Goal: Task Accomplishment & Management: Manage account settings

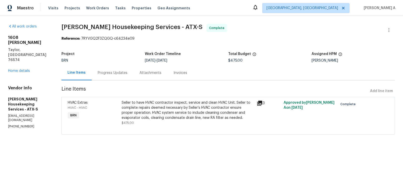
click at [122, 77] on div "Progress Updates" at bounding box center [113, 72] width 42 height 15
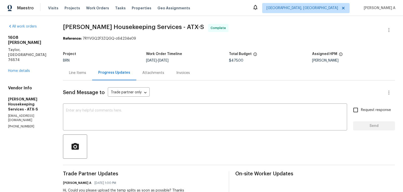
click at [85, 72] on div "Line Items" at bounding box center [77, 72] width 17 height 5
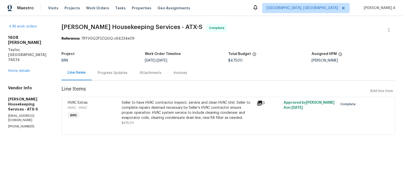
click at [354, 34] on span "Arelis Housekeeping Services - ATX-S Complete" at bounding box center [221, 30] width 321 height 12
click at [272, 40] on div "Reference: 7RYVGQ2F3ZQGQ-c64234e09" at bounding box center [228, 38] width 334 height 5
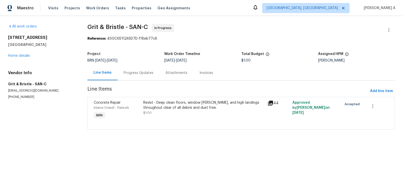
click at [194, 106] on div "Revist - Deep clean floors, window sills, and high landings throughout clear of…" at bounding box center [203, 105] width 121 height 10
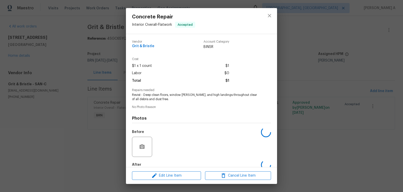
scroll to position [28, 0]
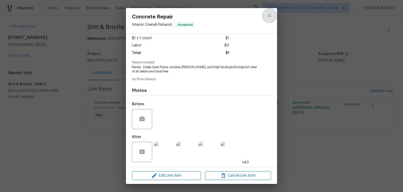
click at [266, 13] on button "close" at bounding box center [269, 16] width 12 height 12
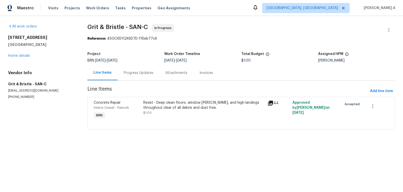
click at [203, 112] on div "Revist - Deep clean floors, window sills, and high landings throughout clear of…" at bounding box center [203, 107] width 121 height 15
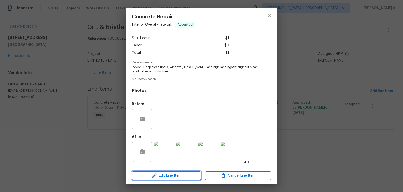
click at [179, 173] on span "Edit Line Item" at bounding box center [167, 175] width 66 height 6
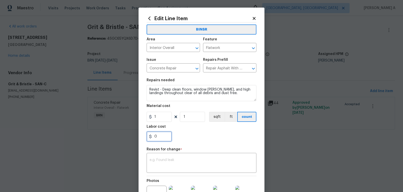
drag, startPoint x: 158, startPoint y: 137, endPoint x: 148, endPoint y: 137, distance: 10.1
click at [148, 137] on input "0" at bounding box center [159, 136] width 25 height 10
paste input "40"
type input "400"
drag, startPoint x: 161, startPoint y: 120, endPoint x: 143, endPoint y: 119, distance: 17.4
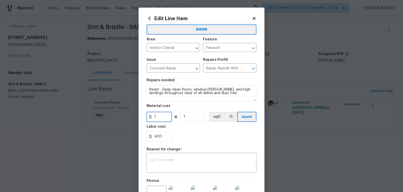
click at [143, 119] on div "Edit Line Item BINSR Area Interior Overall ​ Feature Flatwork ​ Issue Concrete …" at bounding box center [202, 127] width 126 height 238
type input "0"
click at [183, 163] on textarea at bounding box center [202, 163] width 104 height 11
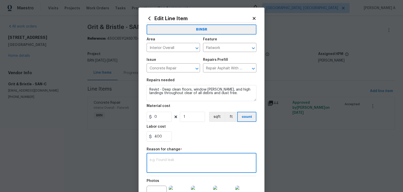
click at [182, 166] on textarea at bounding box center [202, 163] width 104 height 11
paste textarea "(AK) Updated per vendors final cost."
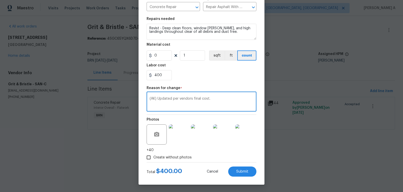
click at [197, 98] on textarea "(AK) Updated per vendors final cost." at bounding box center [202, 102] width 104 height 11
paste textarea "cost per BR team’s approval."
type textarea "(AK) Updated cost per BR team’s approval."
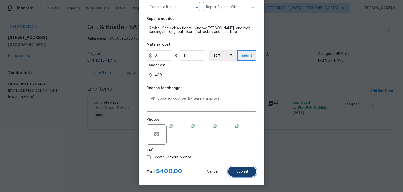
click at [242, 168] on button "Submit" at bounding box center [242, 171] width 28 height 10
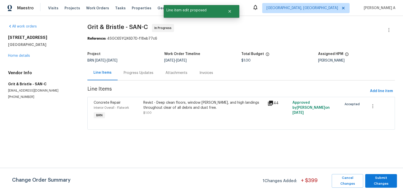
scroll to position [0, 0]
click at [383, 180] on span "Submit Changes" at bounding box center [381, 181] width 27 height 12
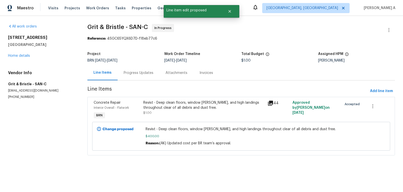
click at [137, 70] on div "Progress Updates" at bounding box center [139, 72] width 30 height 5
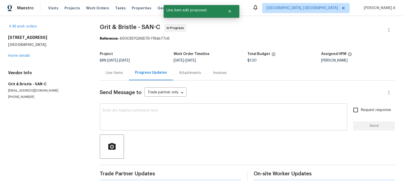
click at [185, 115] on textarea at bounding box center [223, 118] width 241 height 18
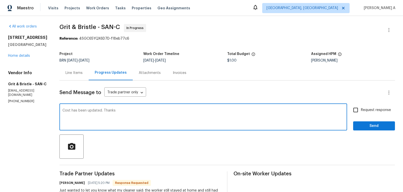
type textarea "Cost has been updated. Thanks"
click at [360, 115] on div "Request response Send" at bounding box center [374, 118] width 42 height 26
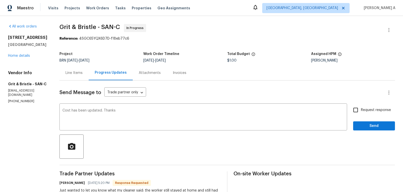
click at [360, 111] on input "Request response" at bounding box center [355, 110] width 11 height 11
checkbox input "true"
click at [375, 126] on span "Send" at bounding box center [374, 126] width 34 height 6
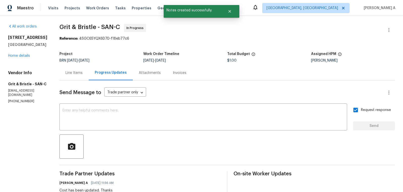
click at [66, 73] on div "Line Items" at bounding box center [73, 72] width 29 height 15
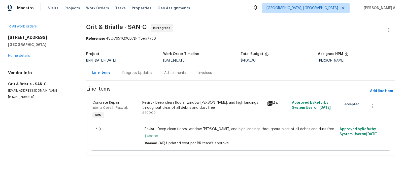
click at [250, 40] on div "Reference: 4SGC65YQX6D7D-f18eb77c6" at bounding box center [240, 38] width 309 height 5
click at [128, 70] on div "Progress Updates" at bounding box center [137, 72] width 42 height 15
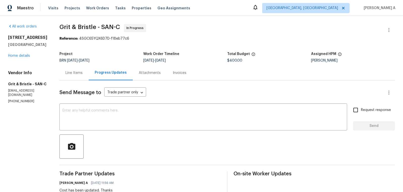
click at [80, 72] on div "Line Items" at bounding box center [73, 72] width 17 height 5
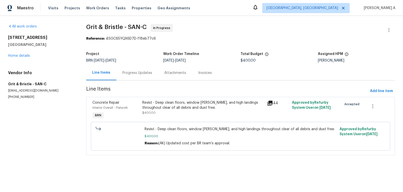
click at [164, 105] on div "Revist - Deep clean floors, window sills, and high landings throughout clear of…" at bounding box center [203, 105] width 122 height 10
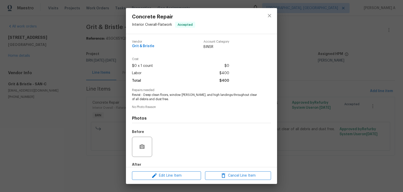
click at [148, 45] on span "Grit & Bristle" at bounding box center [143, 46] width 22 height 4
copy span "Grit & Bristle"
click at [152, 94] on span "Revist - Deep clean floors, window sills, and high landings throughout clear of…" at bounding box center [194, 97] width 125 height 9
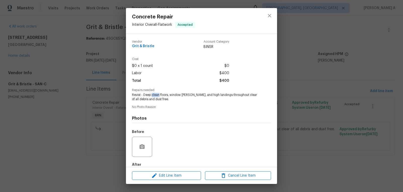
click at [152, 94] on span "Revist - Deep clean floors, window sills, and high landings throughout clear of…" at bounding box center [194, 97] width 125 height 9
copy span "clean"
click at [160, 97] on span "Revist - Deep clean floors, window sills, and high landings throughout clear of…" at bounding box center [194, 97] width 125 height 9
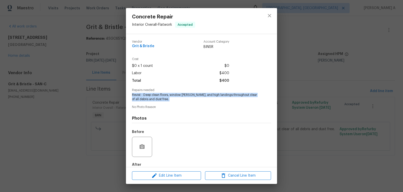
click at [160, 97] on span "Revist - Deep clean floors, window sills, and high landings throughout clear of…" at bounding box center [194, 97] width 125 height 9
copy span "Revist - Deep clean floors, window sills, and high landings throughout clear of…"
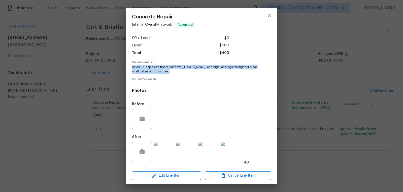
click at [164, 151] on img at bounding box center [164, 152] width 20 height 20
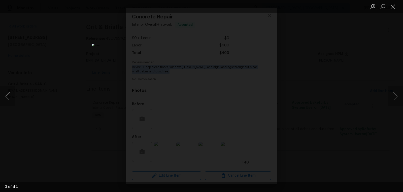
click at [9, 96] on button "Previous image" at bounding box center [7, 96] width 15 height 20
click at [398, 96] on button "Next image" at bounding box center [395, 96] width 15 height 20
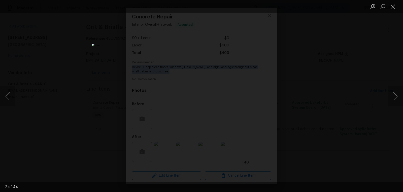
click at [398, 96] on button "Next image" at bounding box center [395, 96] width 15 height 20
click at [392, 5] on button "Close lightbox" at bounding box center [393, 6] width 10 height 9
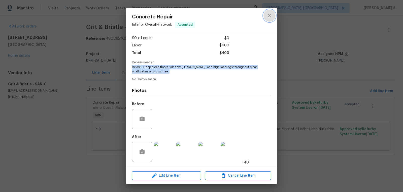
click at [270, 16] on icon "close" at bounding box center [269, 15] width 3 height 3
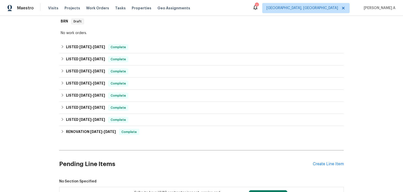
scroll to position [164, 0]
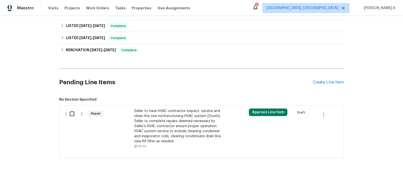
click at [203, 127] on div "Seller to have HVAC contractor inspect, service and clean the one nonfunctionin…" at bounding box center [178, 125] width 89 height 35
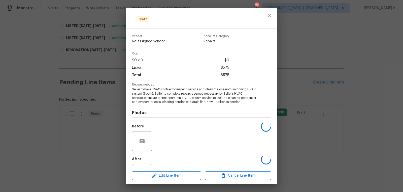
scroll to position [22, 0]
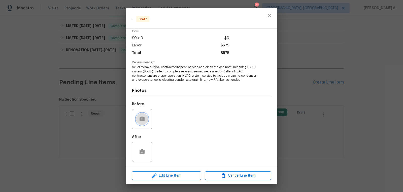
click at [143, 119] on icon "button" at bounding box center [142, 118] width 5 height 5
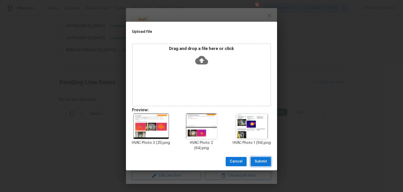
click at [256, 161] on span "Submit" at bounding box center [261, 161] width 12 height 6
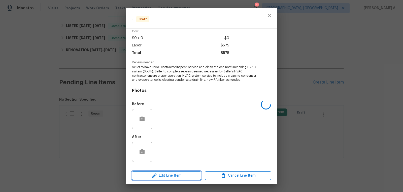
click at [194, 174] on span "Edit Line Item" at bounding box center [167, 175] width 66 height 6
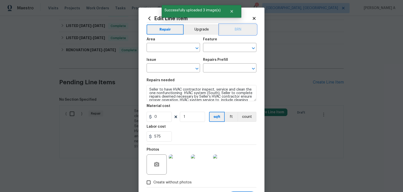
click at [245, 29] on button "BRN" at bounding box center [237, 29] width 37 height 10
click at [169, 48] on input "text" at bounding box center [166, 48] width 39 height 8
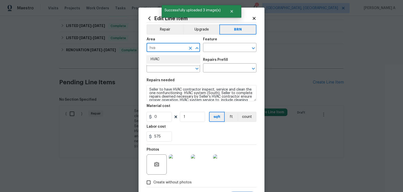
click at [173, 61] on li "HVAC" at bounding box center [173, 59] width 53 height 8
type input "HVAC"
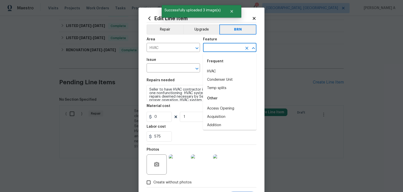
click at [222, 45] on input "text" at bounding box center [222, 48] width 39 height 8
click at [222, 49] on input "text" at bounding box center [222, 48] width 39 height 8
click at [222, 48] on input "text" at bounding box center [222, 48] width 39 height 8
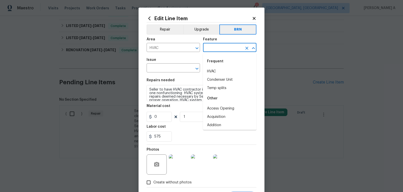
click at [223, 66] on div "Frequent" at bounding box center [229, 61] width 53 height 12
click at [221, 72] on li "HVAC" at bounding box center [229, 71] width 53 height 8
type input "HVAC"
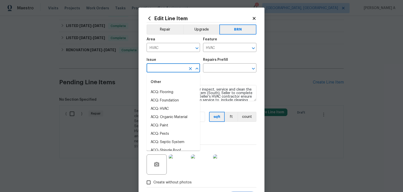
click at [168, 72] on input "text" at bounding box center [166, 68] width 39 height 8
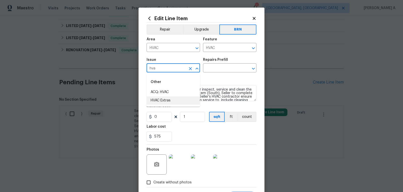
click at [173, 97] on li "HVAC Extras" at bounding box center [173, 100] width 53 height 8
type input "HVAC Extras"
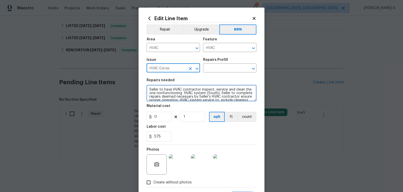
click at [173, 97] on textarea "Seller to have HVAC contractor inspect, service and clean the one nonfunctionin…" at bounding box center [202, 93] width 110 height 16
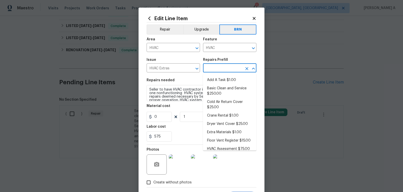
click at [215, 71] on input "text" at bounding box center [222, 68] width 39 height 8
click at [218, 81] on li "Add A Task $1.00" at bounding box center [229, 80] width 53 height 8
type input "Add A Task $1.00"
type textarea "HPM to detail"
type input "1"
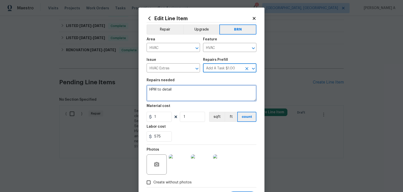
click at [211, 88] on textarea "HPM to detail" at bounding box center [202, 93] width 110 height 16
paste textarea "Seller to have HVAC contractor inspect, service and clean the one nonfunctionin…"
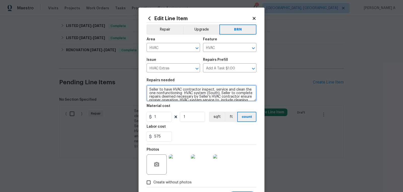
scroll to position [8, 0]
type textarea "Seller to have HVAC contractor inspect, service and clean the one nonfunctionin…"
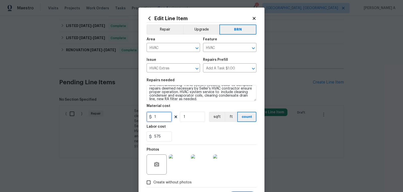
drag, startPoint x: 147, startPoint y: 120, endPoint x: 135, endPoint y: 120, distance: 12.6
click at [135, 120] on div "Edit Line Item Repair Upgrade BRN Area HVAC ​ Feature HVAC ​ Issue HVAC Extras …" at bounding box center [201, 96] width 403 height 192
type input "0"
click at [206, 135] on div "575" at bounding box center [202, 136] width 110 height 10
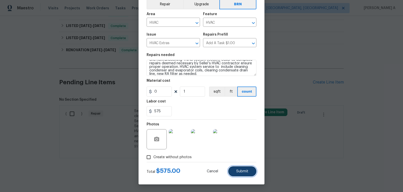
click at [233, 171] on button "Submit" at bounding box center [242, 171] width 28 height 10
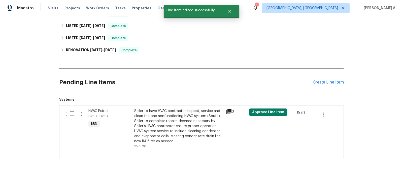
click at [75, 112] on input "checkbox" at bounding box center [74, 113] width 14 height 11
checkbox input "true"
click at [377, 176] on span "Create Work Order" at bounding box center [374, 179] width 34 height 6
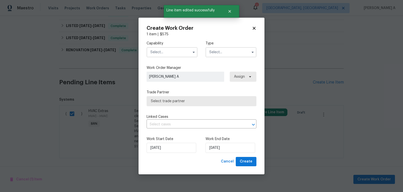
click at [174, 51] on input "text" at bounding box center [172, 52] width 51 height 10
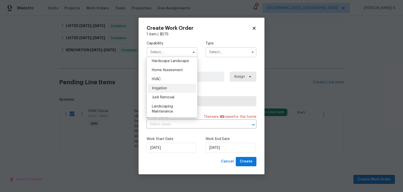
scroll to position [292, 0]
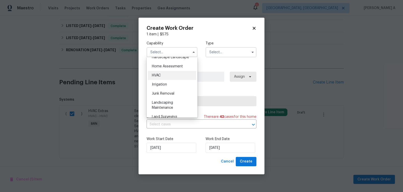
click at [168, 76] on div "HVAC" at bounding box center [172, 75] width 48 height 9
type input "HVAC"
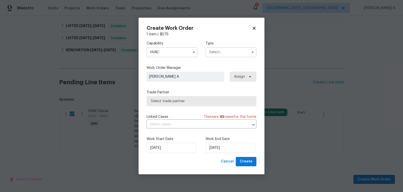
click at [226, 51] on input "text" at bounding box center [231, 52] width 51 height 10
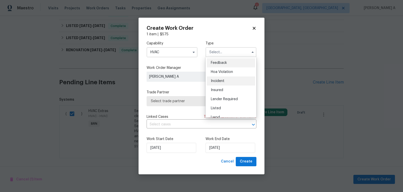
scroll to position [60, 0]
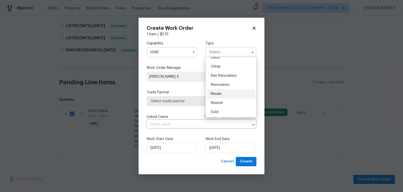
click at [224, 95] on div "Resale" at bounding box center [231, 93] width 48 height 9
type input "Resale"
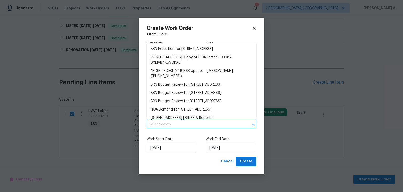
click at [169, 124] on input "text" at bounding box center [195, 124] width 96 height 8
click at [182, 47] on li "BRN Execution for 741 N Tower Pl, Chandler, AZ 85225" at bounding box center [202, 49] width 110 height 8
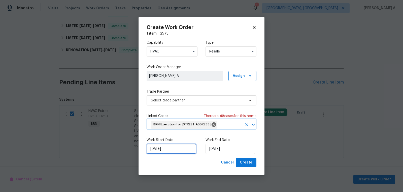
click at [166, 154] on input "9/10/2025" at bounding box center [172, 149] width 50 height 10
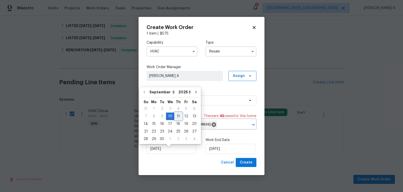
click at [177, 116] on div "11" at bounding box center [178, 116] width 8 height 7
type input "9/11/2025"
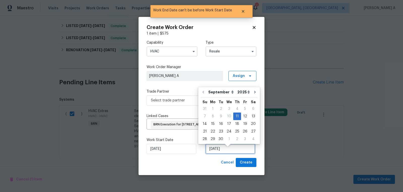
click at [217, 152] on input "9/11/2025" at bounding box center [231, 149] width 50 height 10
click at [243, 114] on div "12" at bounding box center [245, 116] width 8 height 7
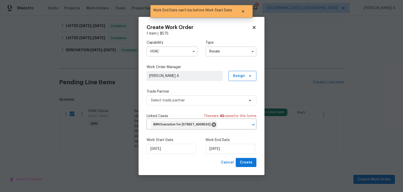
type input "9/12/2025"
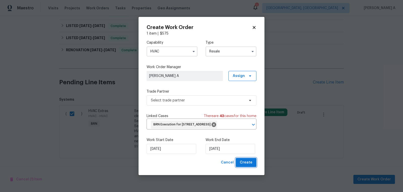
click at [249, 165] on span "Create" at bounding box center [246, 162] width 13 height 6
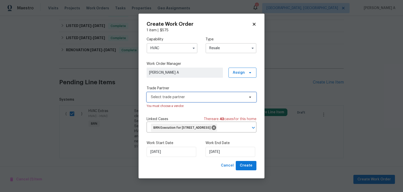
click at [217, 94] on span "Select trade partner" at bounding box center [198, 96] width 94 height 5
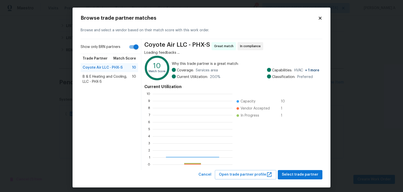
scroll to position [71, 80]
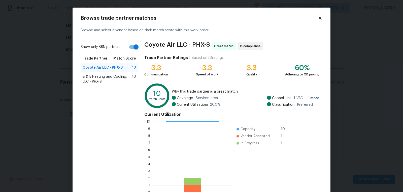
click at [128, 48] on input "Show only BRN partners" at bounding box center [136, 47] width 29 height 10
checkbox input "false"
click at [111, 72] on div "B & E Heating and Cooling, LLC - PHX-S 10" at bounding box center [109, 79] width 57 height 14
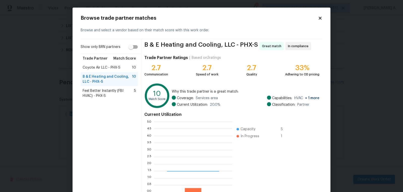
scroll to position [71, 78]
click at [110, 68] on span "Coyote Air LLC - PHX-S" at bounding box center [102, 67] width 38 height 5
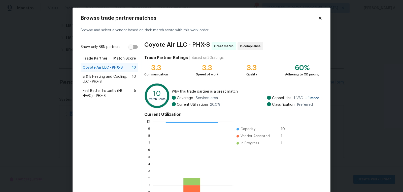
scroll to position [30, 0]
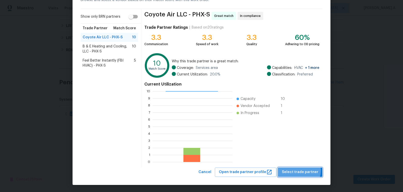
click at [302, 170] on span "Select trade partner" at bounding box center [300, 172] width 37 height 6
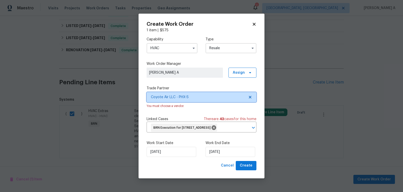
scroll to position [0, 0]
click at [246, 169] on span "Create" at bounding box center [246, 165] width 13 height 6
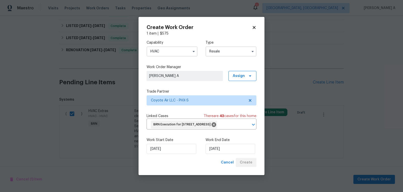
checkbox input "false"
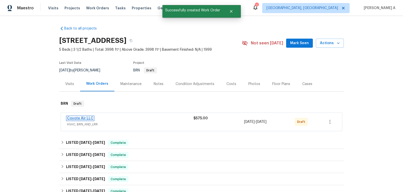
click at [76, 118] on link "Coyote Air LLC" at bounding box center [80, 118] width 26 height 4
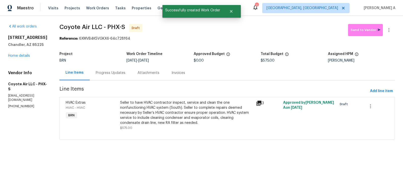
click at [114, 78] on div "Progress Updates" at bounding box center [111, 72] width 42 height 15
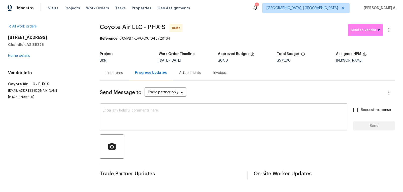
click at [110, 121] on textarea at bounding box center [223, 118] width 241 height 18
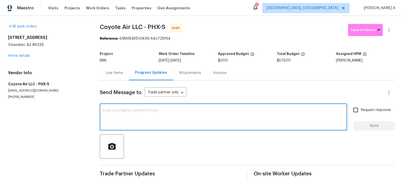
paste textarea "Hi, I'm Akshay from Opendoor. Just wanted to check if you received the workorde…"
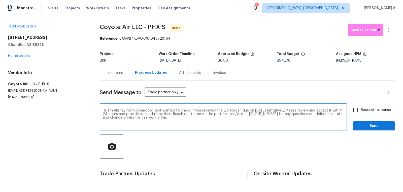
type textarea "Hi, I'm Akshay from Opendoor. Just wanted to check if you received the workorde…"
click at [354, 108] on input "Request response" at bounding box center [355, 110] width 11 height 11
checkbox input "true"
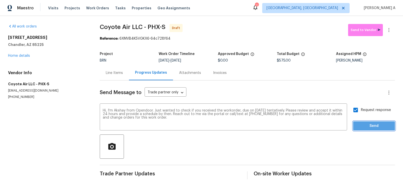
click at [371, 126] on span "Send" at bounding box center [374, 126] width 34 height 6
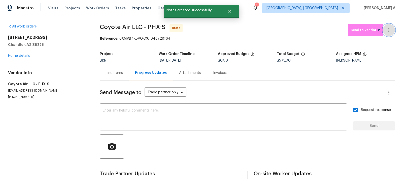
click at [391, 29] on icon "button" at bounding box center [389, 30] width 6 height 6
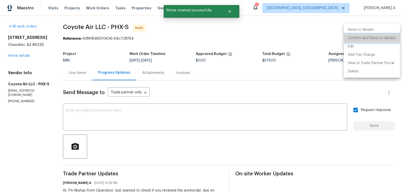
click at [394, 38] on li "Confirm and Send to Vendor" at bounding box center [372, 38] width 56 height 8
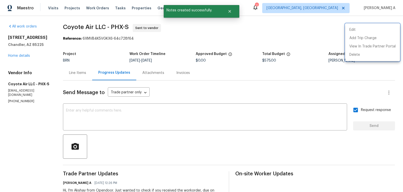
click at [54, 67] on div at bounding box center [201, 96] width 403 height 192
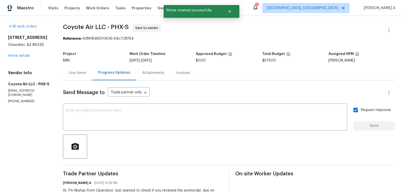
click at [74, 74] on div "Line Items" at bounding box center [77, 72] width 17 height 5
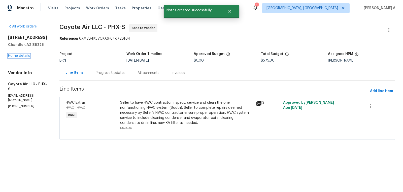
click at [20, 56] on link "Home details" at bounding box center [19, 56] width 22 height 4
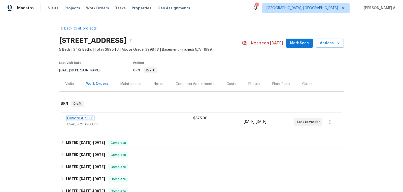
click at [78, 117] on link "Coyote Air LLC" at bounding box center [80, 118] width 26 height 4
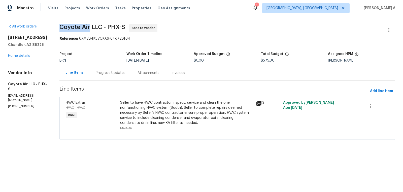
copy span "Coyote Air"
drag, startPoint x: 57, startPoint y: 27, endPoint x: 88, endPoint y: 28, distance: 30.5
click at [88, 28] on div "All work orders 741 N Tower Pl Chandler, AZ 85225 Home details Vendor Info Coyo…" at bounding box center [201, 85] width 403 height 138
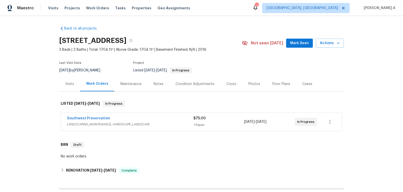
scroll to position [100, 0]
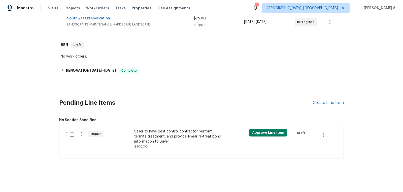
click at [167, 138] on div "Seller to have pest control contractor perform termite treatment, and provide 1…" at bounding box center [178, 136] width 89 height 15
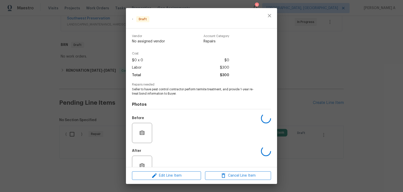
scroll to position [14, 0]
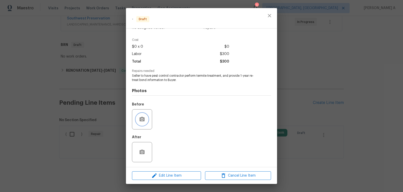
click at [142, 120] on icon "button" at bounding box center [142, 119] width 6 height 6
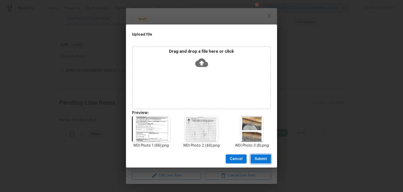
click at [260, 160] on span "Submit" at bounding box center [261, 159] width 12 height 6
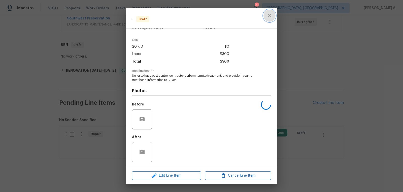
click at [270, 12] on button "close" at bounding box center [269, 16] width 12 height 12
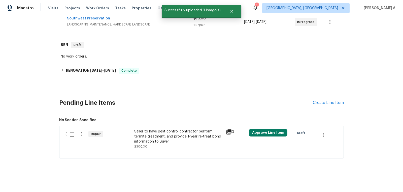
click at [180, 136] on div "Seller to have pest control contractor perform termite treatment, and provide 1…" at bounding box center [178, 136] width 89 height 15
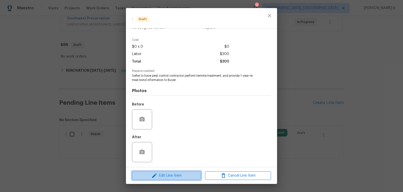
click at [175, 175] on span "Edit Line Item" at bounding box center [167, 175] width 66 height 6
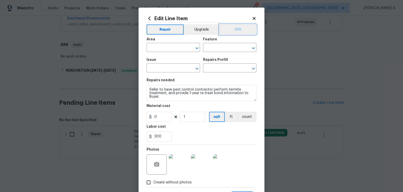
click at [240, 29] on button "BRN" at bounding box center [237, 29] width 37 height 10
click at [162, 46] on input "text" at bounding box center [166, 48] width 39 height 8
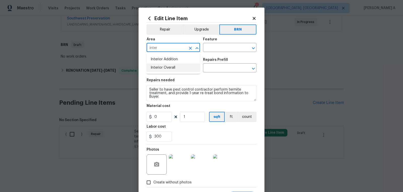
click at [168, 70] on li "Interior Overall" at bounding box center [173, 67] width 53 height 8
type input "Interior Overall"
click at [218, 49] on input "text" at bounding box center [222, 48] width 39 height 8
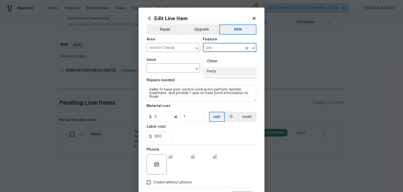
click at [225, 73] on li "Pests" at bounding box center [229, 71] width 53 height 8
type input "Pests"
click at [170, 68] on input "text" at bounding box center [166, 68] width 39 height 8
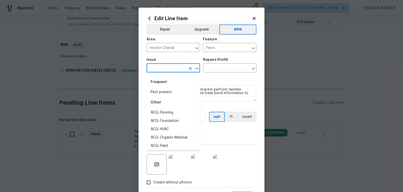
click at [171, 92] on li "Pest present" at bounding box center [173, 92] width 53 height 8
type input "Pest present"
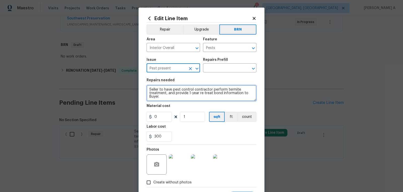
click at [189, 94] on textarea "Seller to have pest control contractor perform termite treatment, and provide 1…" at bounding box center [202, 93] width 110 height 16
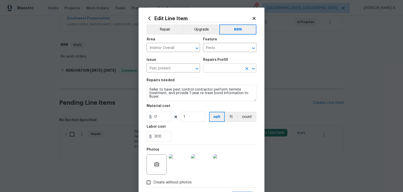
click at [228, 70] on input "text" at bounding box center [222, 68] width 39 height 8
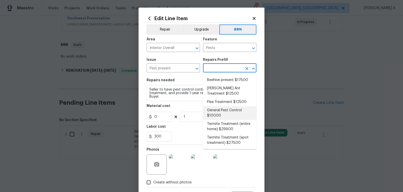
click at [224, 114] on li "General Pest Control $100.00" at bounding box center [229, 113] width 53 height 14
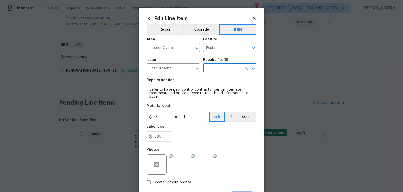
type input "General Pest Control $100.00"
type textarea "General pest treatment for active pest/insect infestation - non termite"
type input "100"
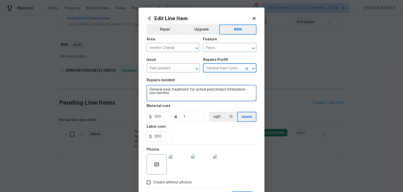
click at [186, 90] on textarea "General pest treatment for active pest/insect infestation - non termite" at bounding box center [202, 93] width 110 height 16
paste textarea "Seller to have pest control contractor perform termite treatment, and provide 1…"
type textarea "Seller to have pest control contractor perform termite treatment, and provide 1…"
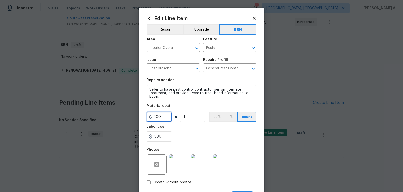
drag, startPoint x: 163, startPoint y: 118, endPoint x: 108, endPoint y: 118, distance: 54.7
click at [108, 118] on div "Edit Line Item Repair Upgrade BRN Area Interior Overall ​ Feature Pests ​ Issue…" at bounding box center [201, 96] width 403 height 192
type input "0"
click at [186, 132] on div "300" at bounding box center [202, 136] width 110 height 10
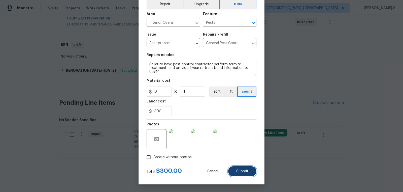
click at [246, 172] on span "Submit" at bounding box center [242, 171] width 12 height 4
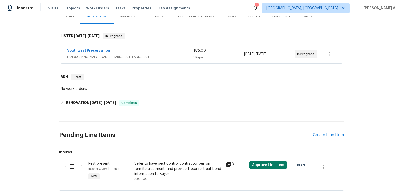
scroll to position [100, 0]
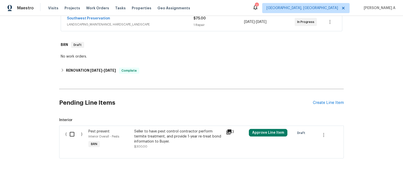
click at [72, 136] on input "checkbox" at bounding box center [74, 134] width 14 height 11
checkbox input "true"
click at [366, 179] on span "Create Work Order" at bounding box center [374, 179] width 34 height 6
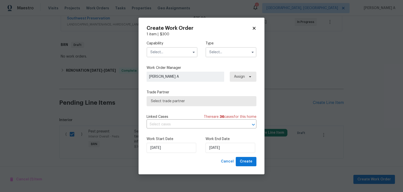
click at [181, 50] on input "text" at bounding box center [172, 52] width 51 height 10
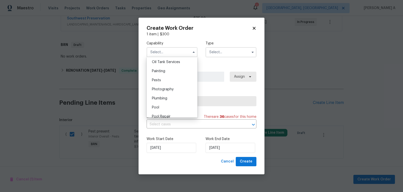
scroll to position [417, 0]
click at [164, 81] on div "Pests" at bounding box center [172, 77] width 48 height 9
type input "Pests"
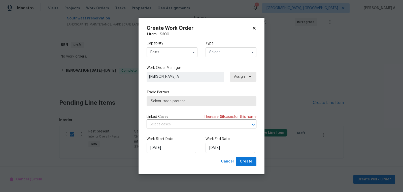
click at [222, 54] on input "text" at bounding box center [231, 52] width 51 height 10
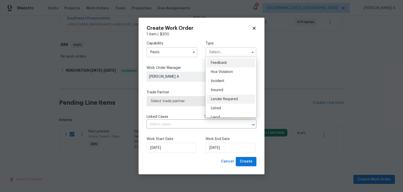
scroll to position [60, 0]
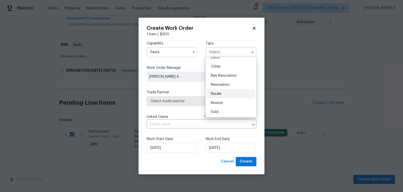
click at [224, 93] on div "Resale" at bounding box center [231, 93] width 48 height 9
type input "Resale"
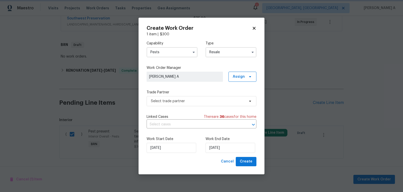
scroll to position [0, 0]
click at [188, 102] on span "Select trade partner" at bounding box center [198, 100] width 94 height 5
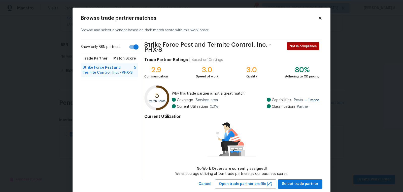
scroll to position [2, 0]
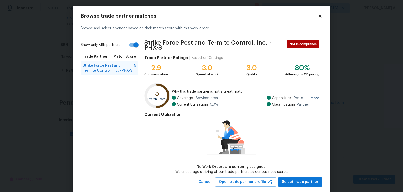
click at [136, 48] on input "Show only BRN partners" at bounding box center [136, 45] width 29 height 10
checkbox input "false"
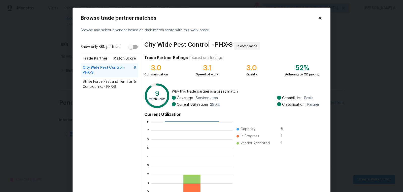
scroll to position [30, 0]
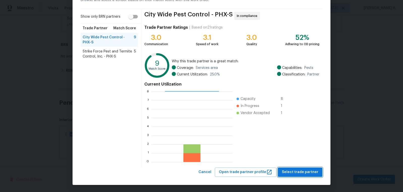
click at [306, 168] on button "Select trade partner" at bounding box center [300, 171] width 45 height 9
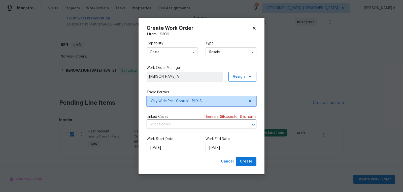
scroll to position [0, 0]
click at [192, 129] on div "Capability Pests Type Resale Work Order Manager Akshay Ajaya Kumar A Assign Tra…" at bounding box center [202, 97] width 110 height 120
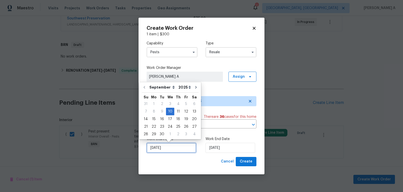
click at [180, 147] on input "9/10/2025" at bounding box center [172, 148] width 50 height 10
click at [177, 111] on div "11" at bounding box center [178, 111] width 8 height 7
type input "9/11/2025"
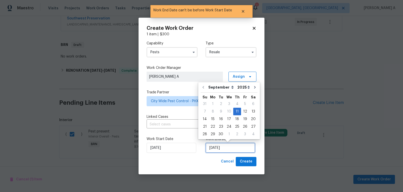
click at [218, 151] on input "9/11/2025" at bounding box center [231, 148] width 50 height 10
click at [243, 112] on div "12" at bounding box center [245, 111] width 8 height 7
type input "9/12/2025"
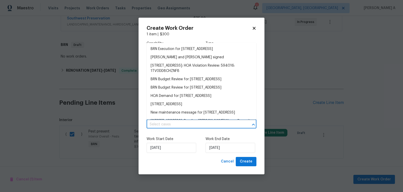
click at [202, 124] on input "text" at bounding box center [195, 124] width 96 height 8
click at [182, 48] on li "BRN Execution for 10531 E Nopal Ave, Mesa, AZ 85209" at bounding box center [202, 49] width 110 height 8
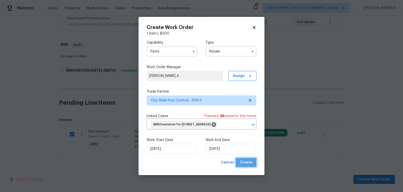
click at [245, 167] on button "Create" at bounding box center [246, 162] width 21 height 9
checkbox input "false"
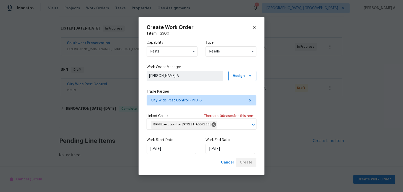
scroll to position [74, 0]
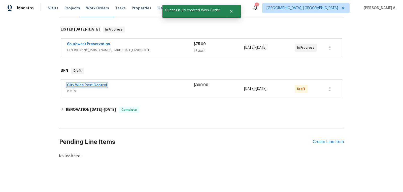
click at [99, 85] on link "City Wide Pest Control" at bounding box center [87, 85] width 40 height 4
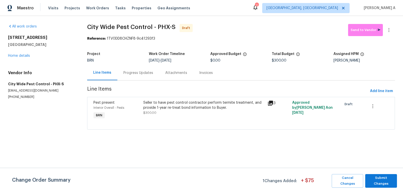
click at [137, 69] on div "Progress Updates" at bounding box center [138, 72] width 42 height 15
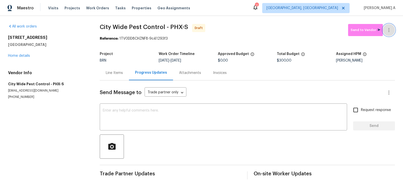
click at [393, 29] on button "button" at bounding box center [389, 30] width 12 height 12
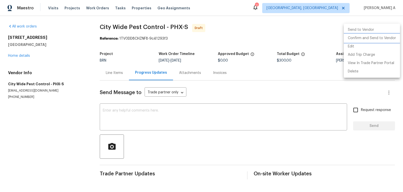
click at [394, 34] on li "Confirm and Send to Vendor" at bounding box center [372, 38] width 56 height 8
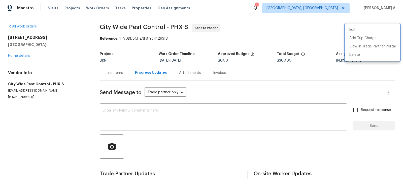
click at [119, 127] on div at bounding box center [201, 96] width 403 height 192
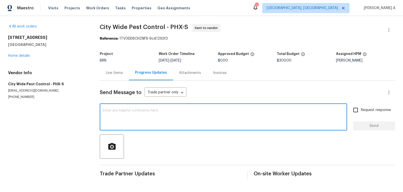
click at [122, 121] on textarea at bounding box center [223, 118] width 241 height 18
paste textarea "Hi, I'm Akshay from Opendoor. Just wanted to check if you received the workorde…"
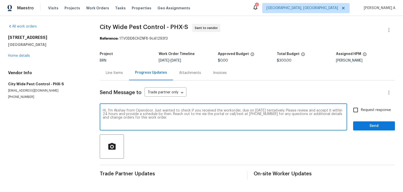
type textarea "Hi, I'm Akshay from Opendoor. Just wanted to check if you received the workorde…"
click at [360, 112] on input "Request response" at bounding box center [355, 110] width 11 height 11
checkbox input "true"
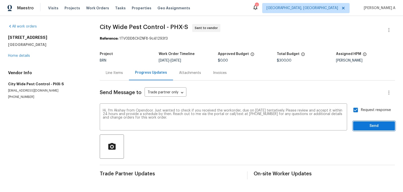
click at [368, 121] on button "Send" at bounding box center [374, 125] width 42 height 9
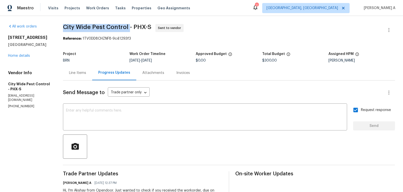
copy span "City Wide Pest Control"
drag, startPoint x: 62, startPoint y: 27, endPoint x: 129, endPoint y: 27, distance: 67.5
click at [129, 27] on div "All work orders 10531 E Nopal Ave Mesa, AZ 85209 Home details Vendor Info City …" at bounding box center [201, 119] width 403 height 206
click at [72, 76] on div "Line Items" at bounding box center [77, 72] width 29 height 15
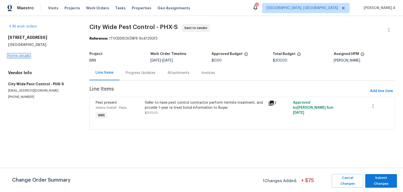
click at [22, 54] on link "Home details" at bounding box center [19, 56] width 22 height 4
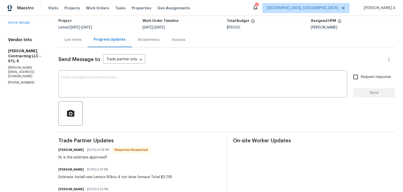
scroll to position [35, 0]
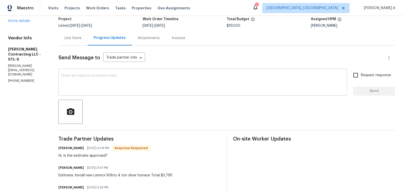
click at [99, 88] on textarea at bounding box center [202, 83] width 283 height 18
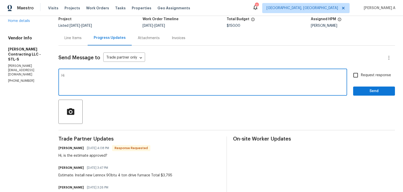
click at [65, 148] on h6 "[PERSON_NAME]" at bounding box center [70, 147] width 25 height 5
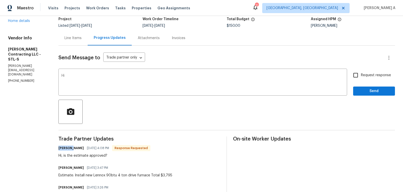
click at [65, 148] on h6 "[PERSON_NAME]" at bounding box center [70, 147] width 25 height 5
copy h6 "[PERSON_NAME]"
click at [90, 77] on textarea "Hi" at bounding box center [202, 83] width 283 height 18
paste textarea "[PERSON_NAME]"
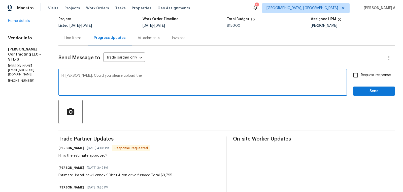
paste textarea "provide photos of cracked heat exchanger"
click at [138, 77] on textarea "Hi [PERSON_NAME], Could you please upload the provide photos of cracked heat ex…" at bounding box center [202, 83] width 283 height 18
click at [138, 73] on div "Hi [PERSON_NAME], Could you please upload the provide photos of cracked heat ex…" at bounding box center [202, 83] width 289 height 26
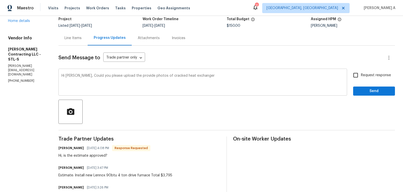
click at [138, 73] on div "Hi [PERSON_NAME], Could you please upload the provide photos of cracked heat ex…" at bounding box center [202, 83] width 289 height 26
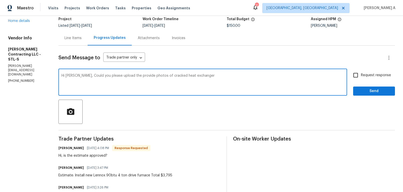
click at [138, 75] on textarea "Hi [PERSON_NAME], Could you please upload the provide photos of cracked heat ex…" at bounding box center [202, 83] width 283 height 18
click at [194, 75] on textarea "Hi Jonathan, Could you please upload the photos of cracked heat exchanger" at bounding box center [202, 83] width 283 height 18
type textarea "Hi Jonathan, Could you please upload the photos of cracked heat exchanger? Than…"
click at [361, 71] on input "Request response" at bounding box center [355, 75] width 11 height 11
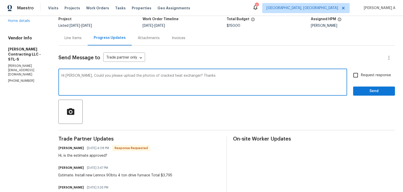
checkbox input "true"
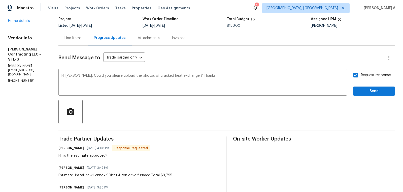
click at [369, 86] on div "Request response Send" at bounding box center [374, 83] width 42 height 26
click at [0, 0] on span "Correct the article" at bounding box center [0, 0] width 0 height 0
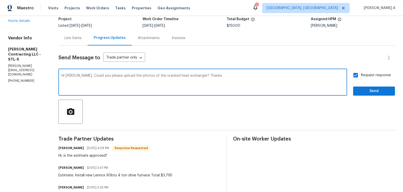
type textarea "Hi Jonathan, Could you please upload the photos of the cracked heat exchanger? …"
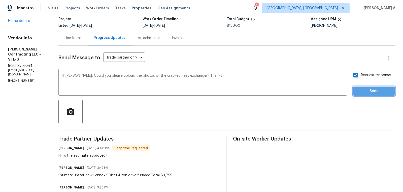
click at [371, 88] on span "Send" at bounding box center [374, 91] width 34 height 6
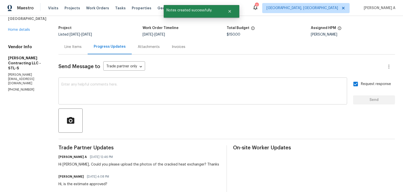
scroll to position [28, 0]
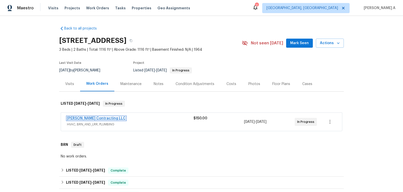
click at [93, 118] on link "[PERSON_NAME] Contracting LLC" at bounding box center [96, 118] width 59 height 4
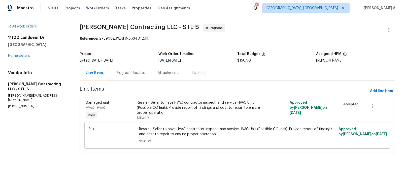
click at [119, 64] on div "Project Listed [DATE] - [DATE] Work Order Timeline [DATE] - [DATE] Total Budget…" at bounding box center [237, 57] width 315 height 16
click at [126, 73] on div "Progress Updates" at bounding box center [131, 72] width 30 height 5
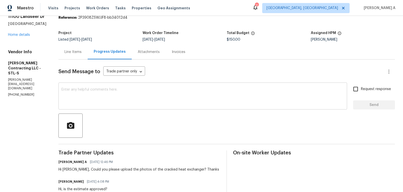
scroll to position [21, 0]
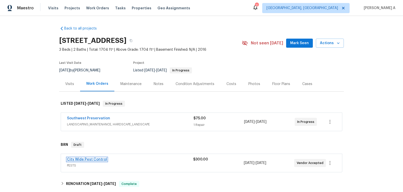
click at [97, 160] on link "City Wide Pest Control" at bounding box center [87, 159] width 40 height 4
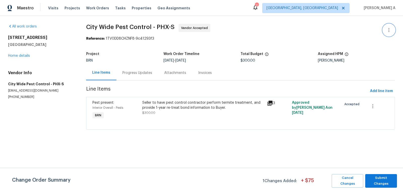
click at [388, 30] on icon "button" at bounding box center [389, 30] width 6 height 6
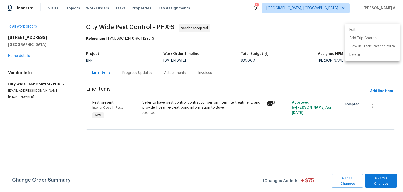
click at [367, 31] on li "Edit" at bounding box center [372, 30] width 54 height 8
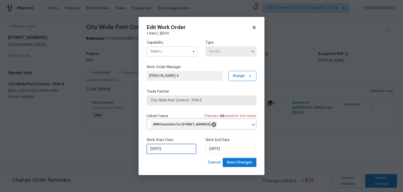
click at [171, 154] on input "9/11/2025" at bounding box center [172, 149] width 50 height 10
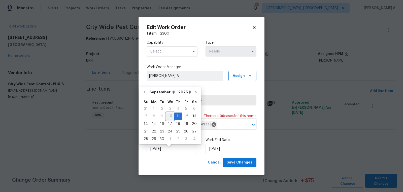
click at [170, 116] on div "10" at bounding box center [170, 116] width 8 height 7
type input "[DATE]"
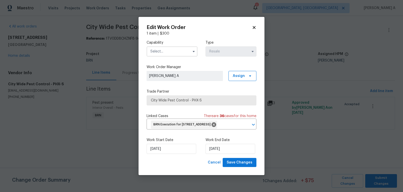
click at [172, 46] on input "text" at bounding box center [172, 51] width 51 height 10
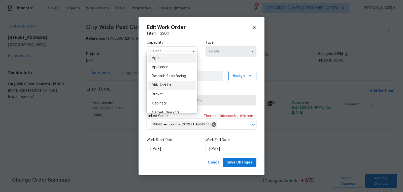
click at [173, 86] on div "BRN And Lrr" at bounding box center [172, 85] width 48 height 9
type input "BRN And Lrr"
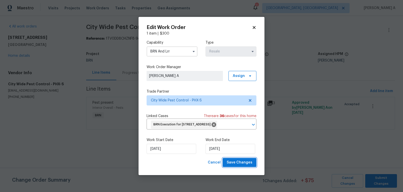
click at [246, 165] on span "Save Changes" at bounding box center [240, 162] width 26 height 6
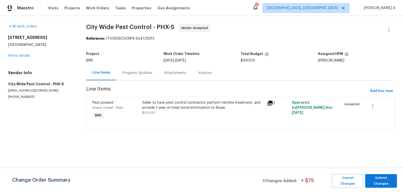
click at [200, 111] on div "Seller to have pest control contractor perform termite treatment, and provide 1…" at bounding box center [203, 107] width 122 height 15
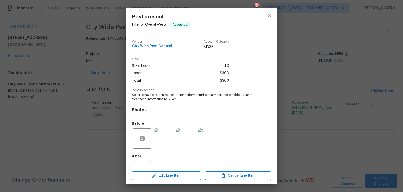
scroll to position [19, 0]
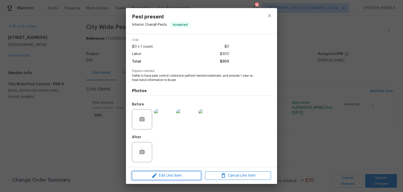
click at [181, 172] on button "Edit Line Item" at bounding box center [166, 175] width 69 height 9
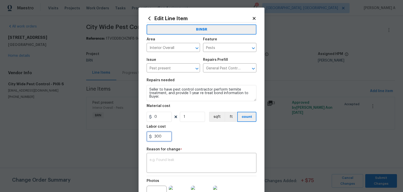
drag, startPoint x: 157, startPoint y: 138, endPoint x: 182, endPoint y: 138, distance: 25.4
click at [182, 138] on div "300" at bounding box center [202, 136] width 110 height 10
type input "348"
click at [189, 163] on textarea at bounding box center [202, 163] width 104 height 11
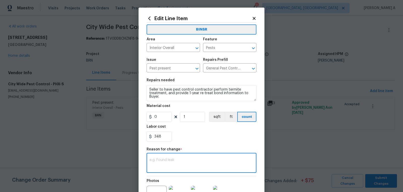
click at [199, 163] on textarea at bounding box center [202, 163] width 104 height 11
paste textarea "(AK) Updated per vendors final cost."
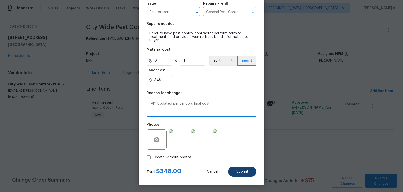
type textarea "(AK) Updated per vendors final cost."
click at [236, 170] on span "Submit" at bounding box center [242, 172] width 12 height 4
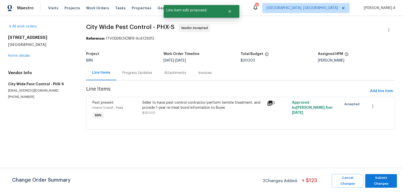
scroll to position [0, 0]
click at [385, 181] on span "Submit Changes" at bounding box center [381, 181] width 27 height 12
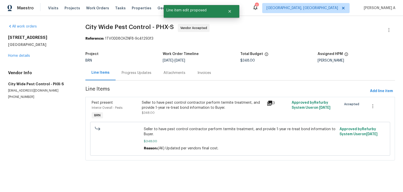
click at [137, 70] on div "Progress Updates" at bounding box center [137, 72] width 30 height 5
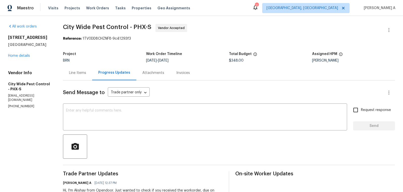
click at [82, 70] on div "Line Items" at bounding box center [77, 72] width 29 height 15
